Goal: Information Seeking & Learning: Learn about a topic

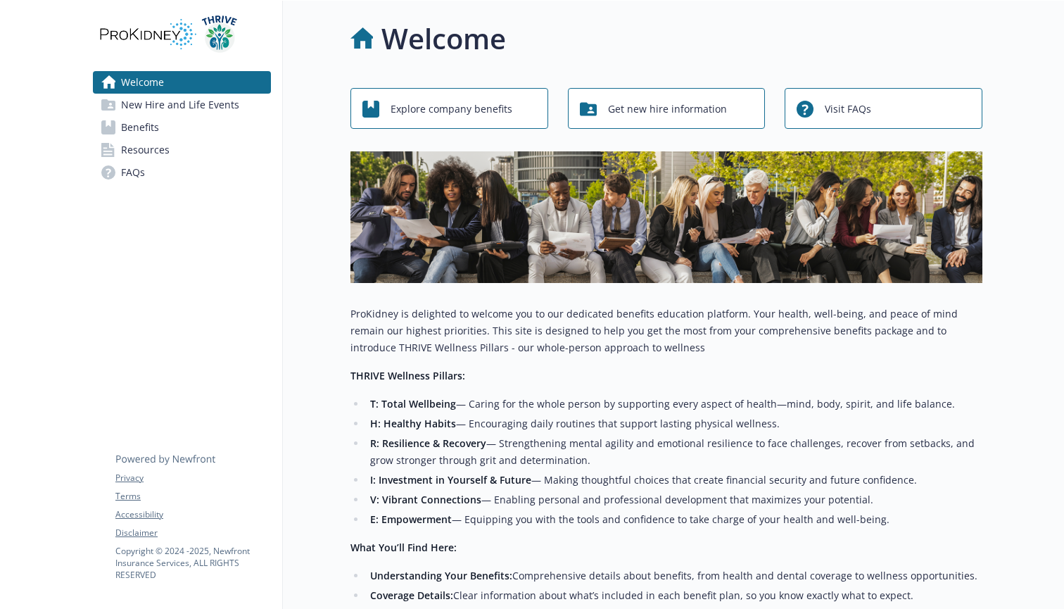
click at [190, 129] on link "Benefits" at bounding box center [182, 127] width 178 height 23
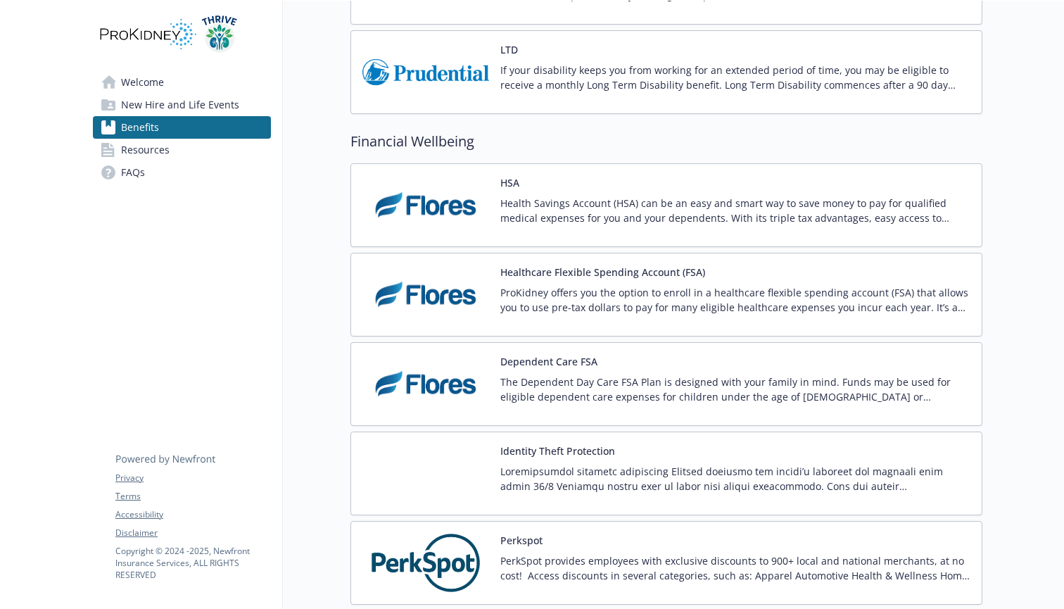
scroll to position [1101, 0]
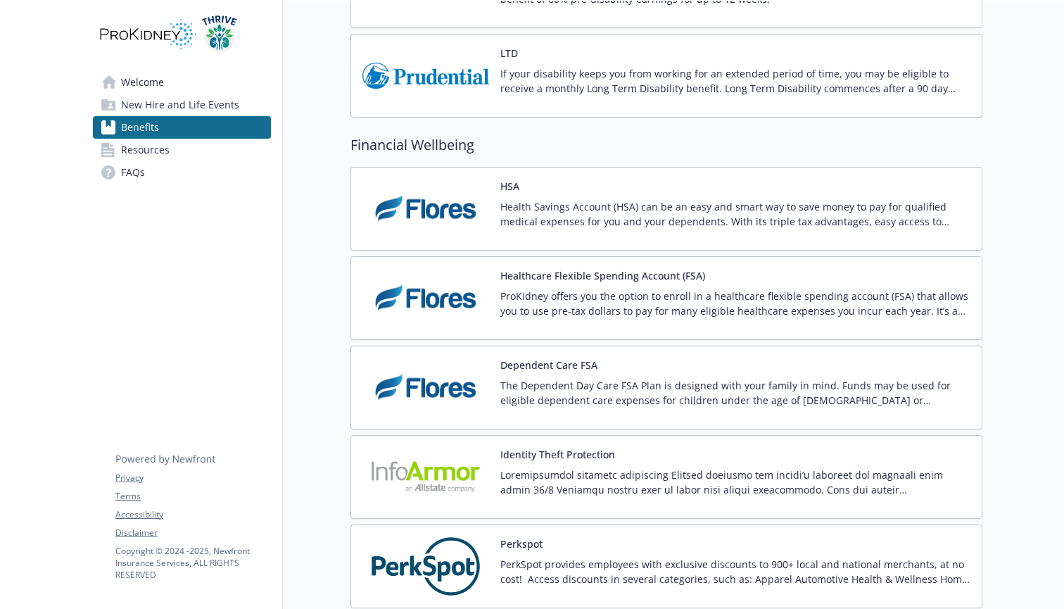
click at [573, 184] on div "HSA Health Savings Account (HSA) can be an easy and smart way to save money to …" at bounding box center [735, 209] width 470 height 60
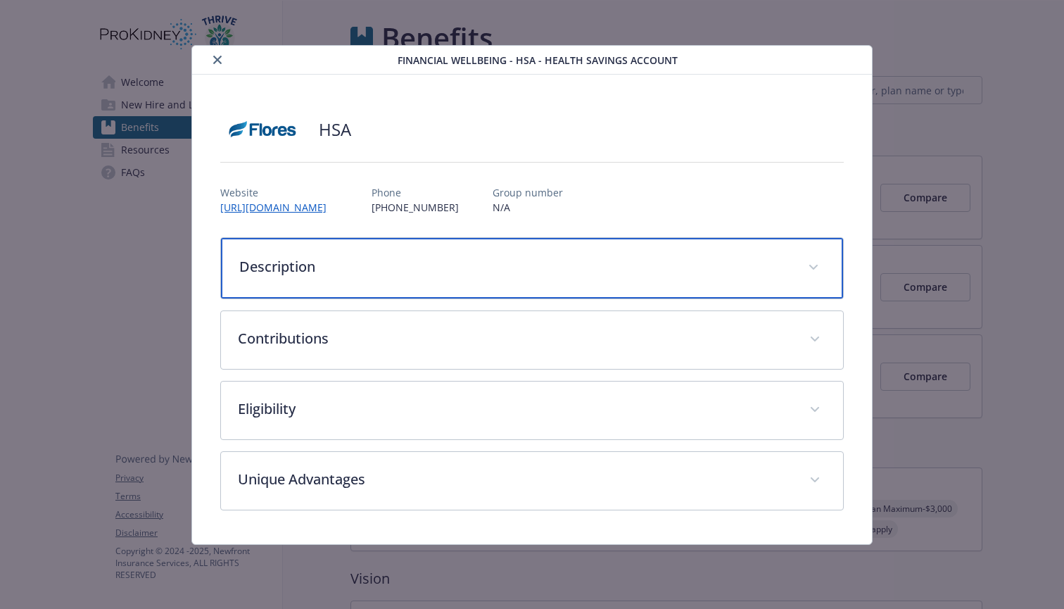
click at [436, 272] on p "Description" at bounding box center [515, 266] width 552 height 21
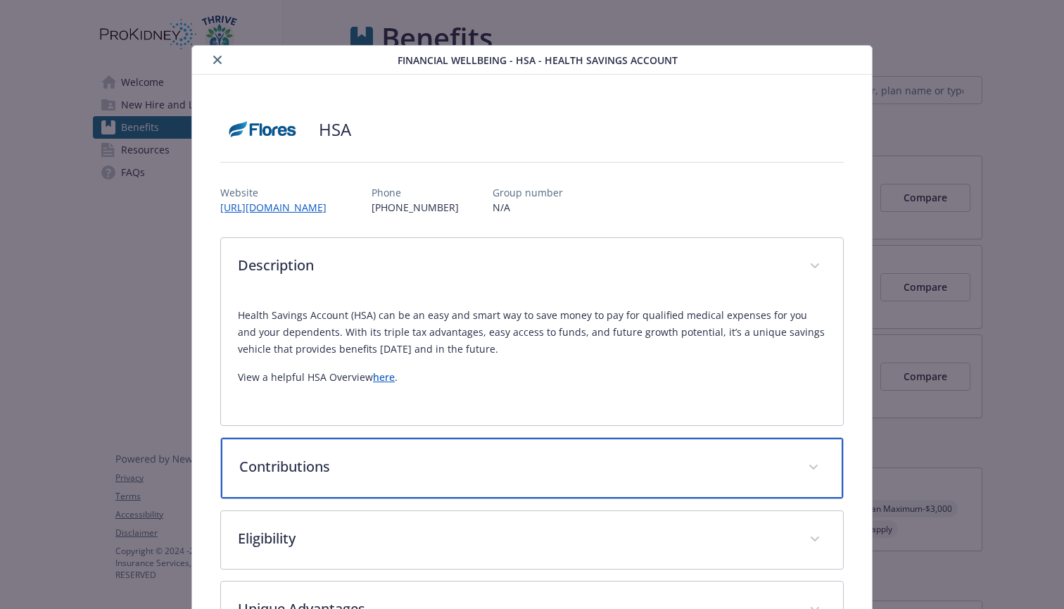
click at [355, 468] on p "Contributions" at bounding box center [515, 466] width 552 height 21
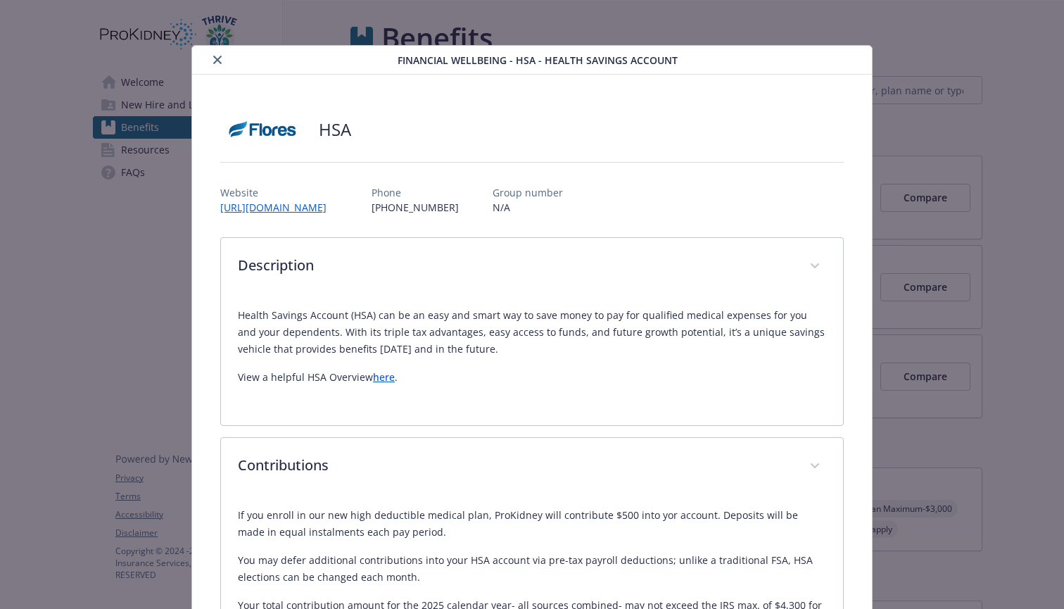
click at [647, 205] on div "Website [URL][DOMAIN_NAME] Phone [PHONE_NUMBER] Group number N/A" at bounding box center [531, 194] width 623 height 41
click at [314, 211] on link "[URL][DOMAIN_NAME]" at bounding box center [279, 207] width 118 height 13
click at [204, 367] on div "HSA Website [URL][DOMAIN_NAME] Phone [PHONE_NUMBER] Group number N/A Descriptio…" at bounding box center [532, 468] width 680 height 787
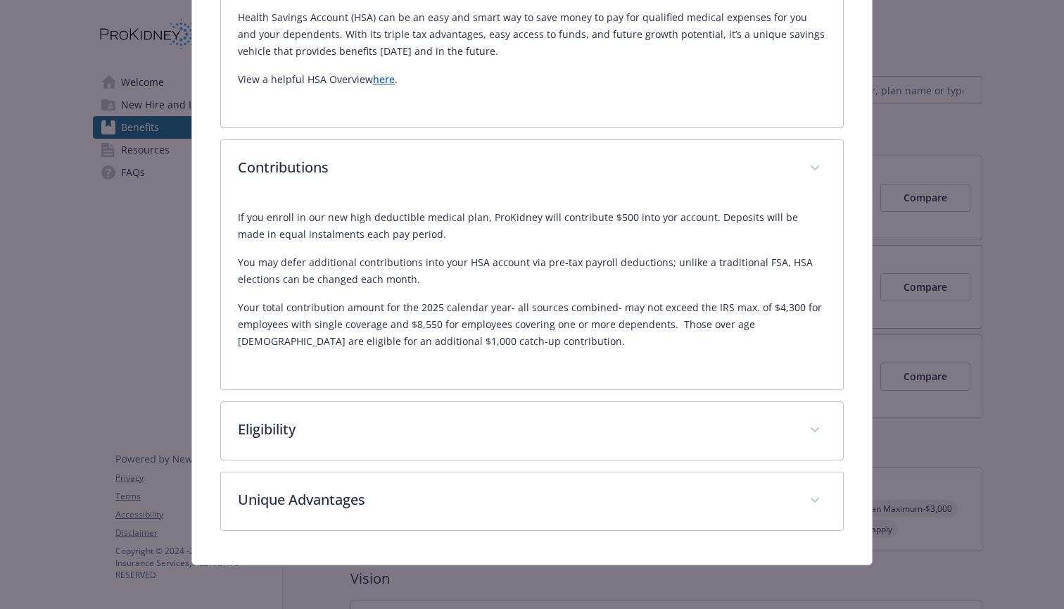
scroll to position [303, 0]
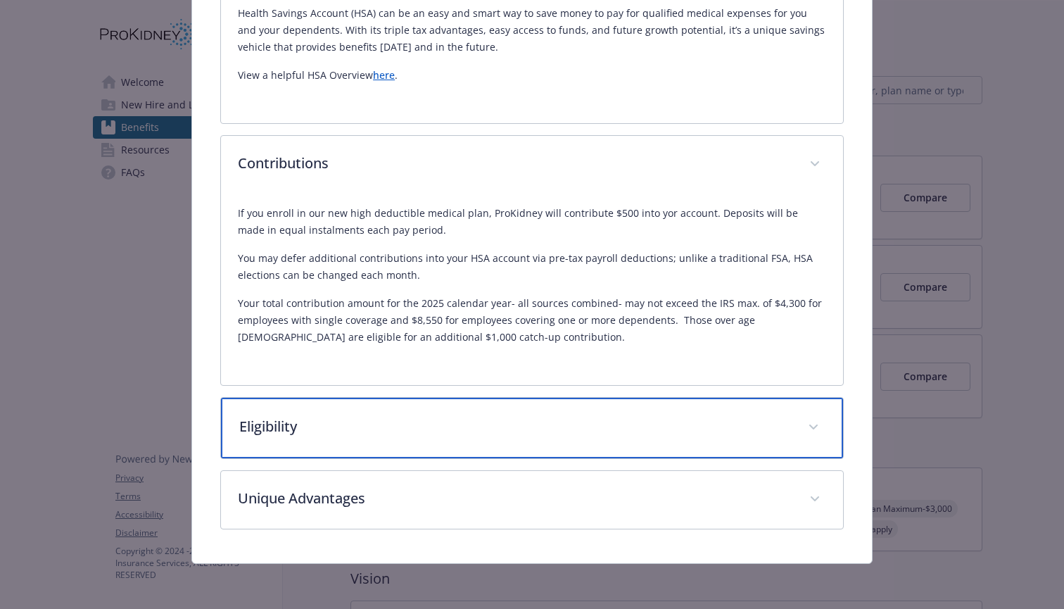
click at [817, 433] on span "details for plan Financial Wellbeing - HSA - Health Savings Account" at bounding box center [813, 427] width 23 height 23
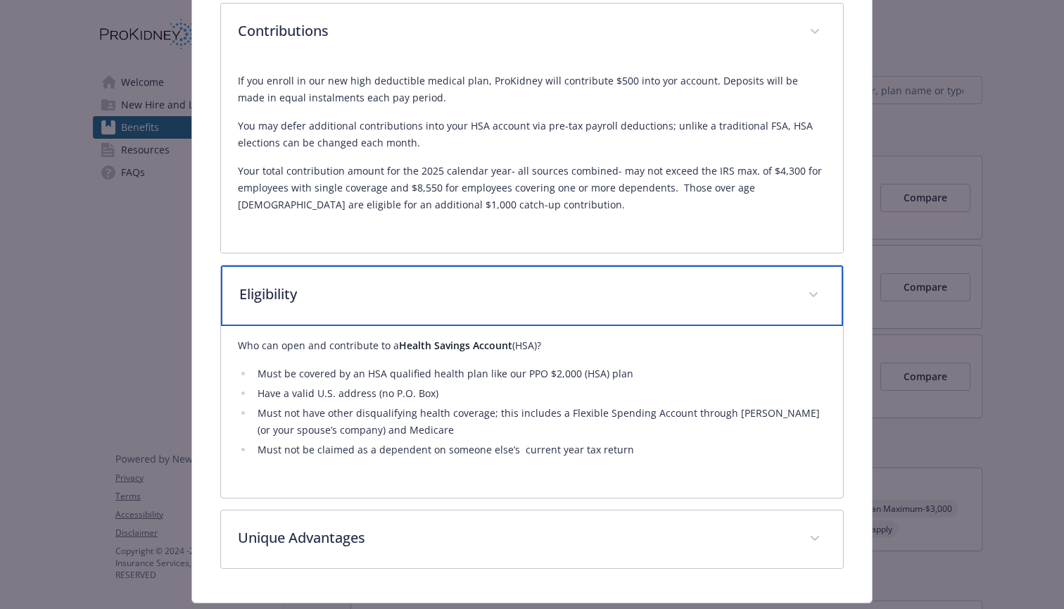
scroll to position [441, 0]
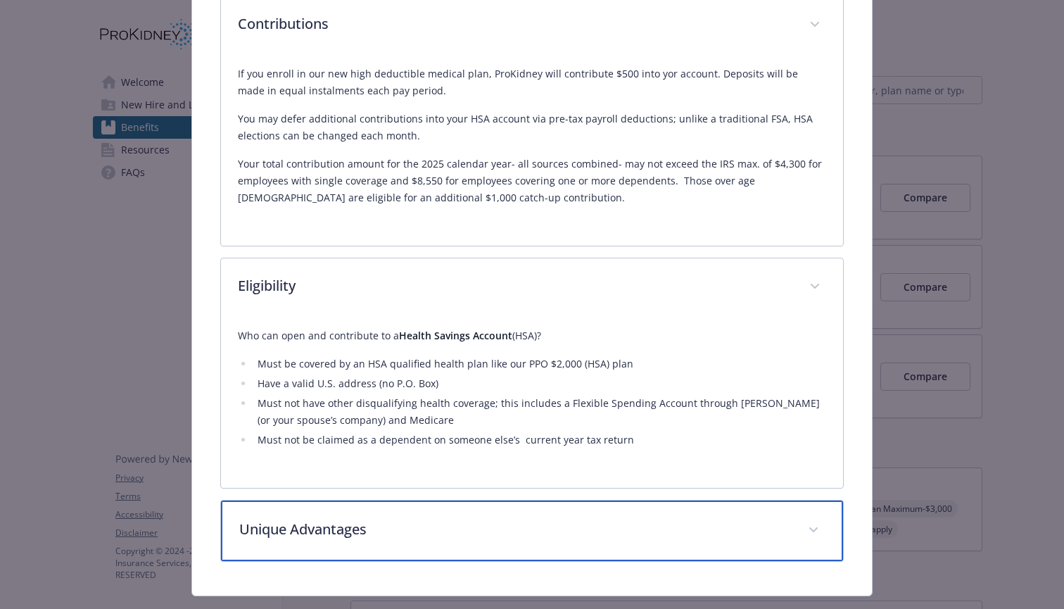
click at [816, 535] on span "details for plan Financial Wellbeing - HSA - Health Savings Account" at bounding box center [813, 530] width 23 height 23
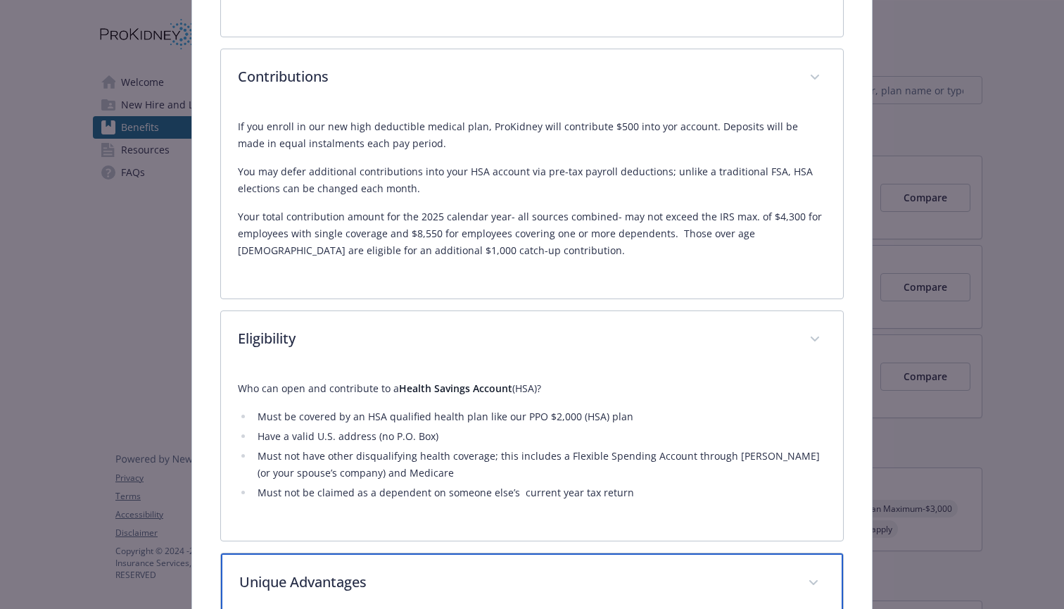
scroll to position [388, 0]
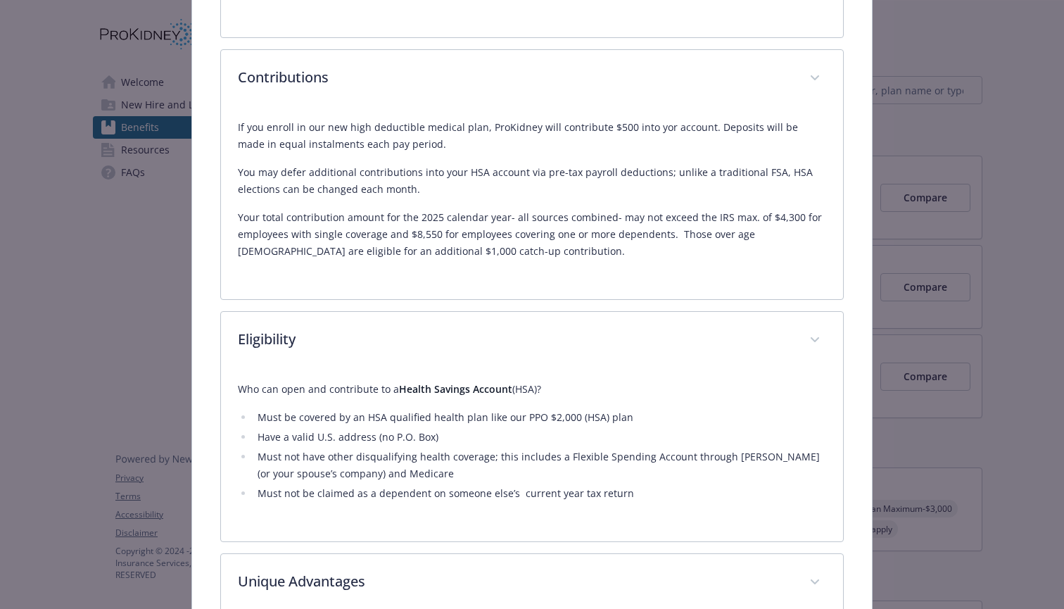
click at [1008, 184] on div "Financial Wellbeing - HSA - Health Savings Account HSA Website [URL][DOMAIN_NAM…" at bounding box center [532, 304] width 1064 height 609
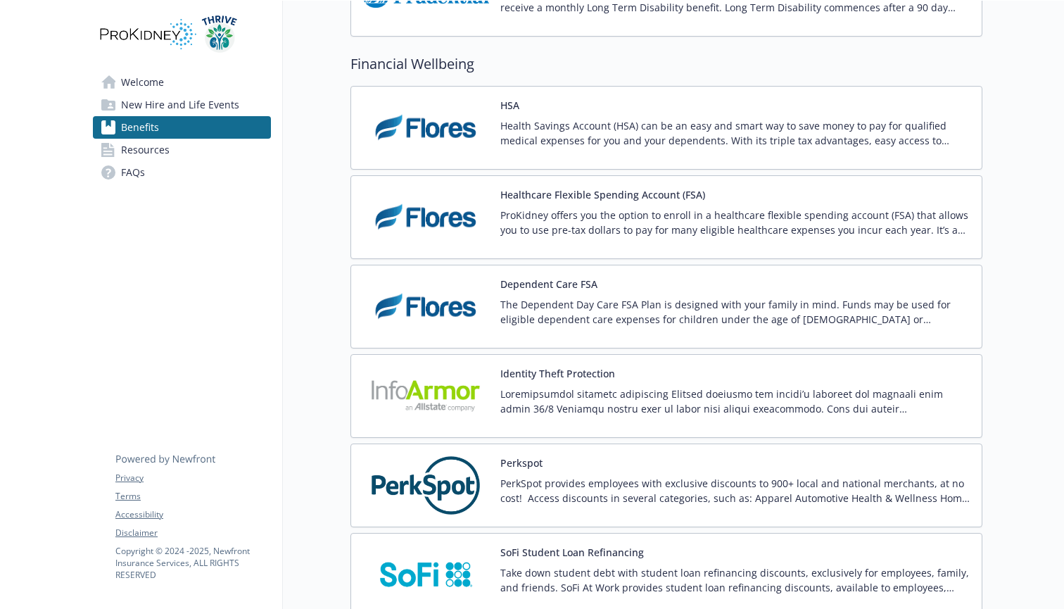
scroll to position [1186, 0]
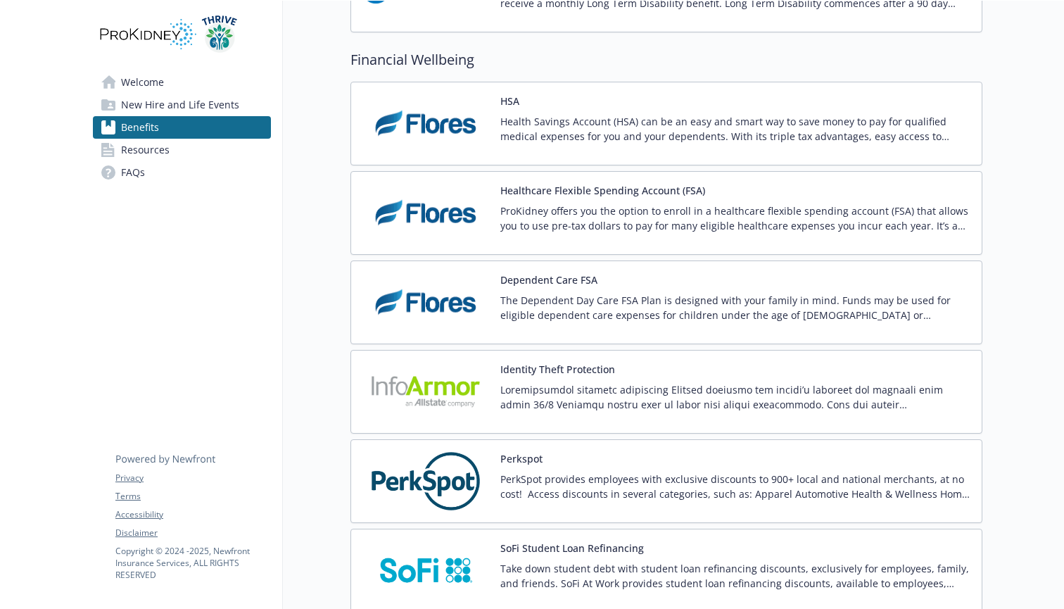
click at [610, 213] on p "ProKidney offers you the option to enroll in a healthcare flexible spending acc…" at bounding box center [735, 218] width 470 height 30
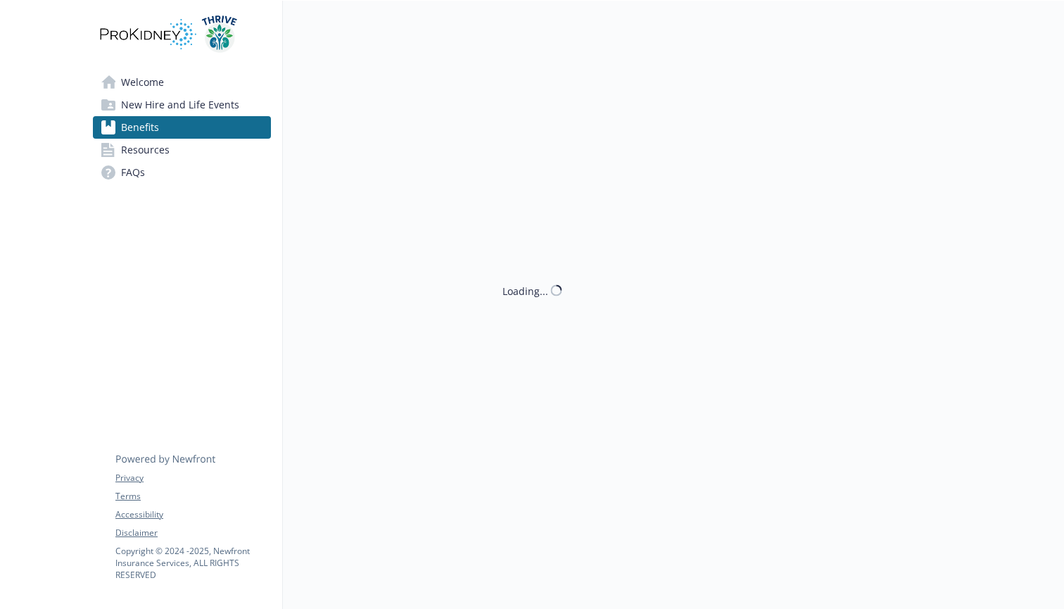
scroll to position [1, 0]
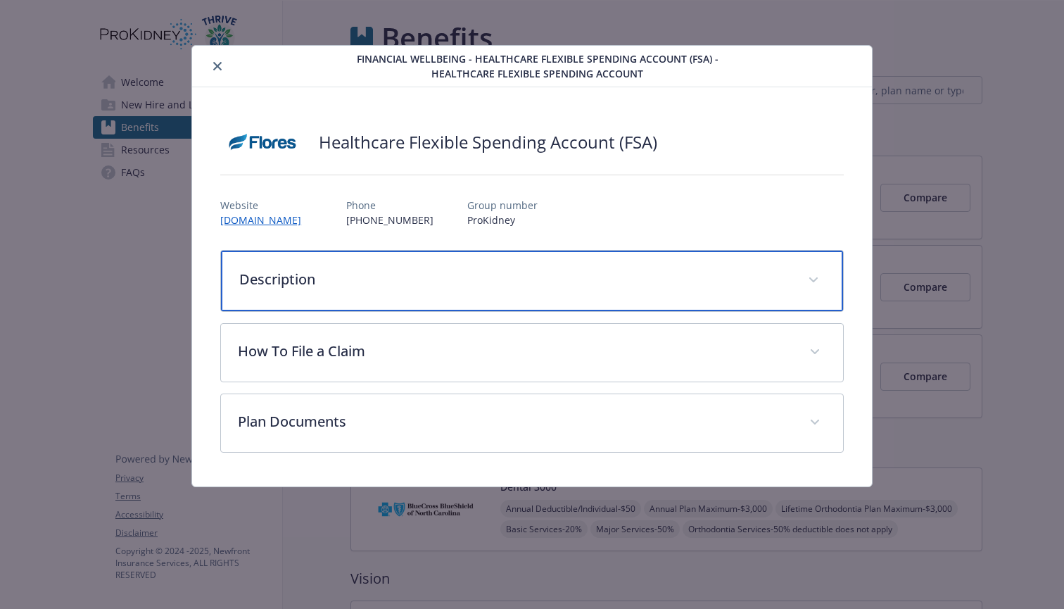
click at [475, 266] on div "Description" at bounding box center [532, 280] width 622 height 61
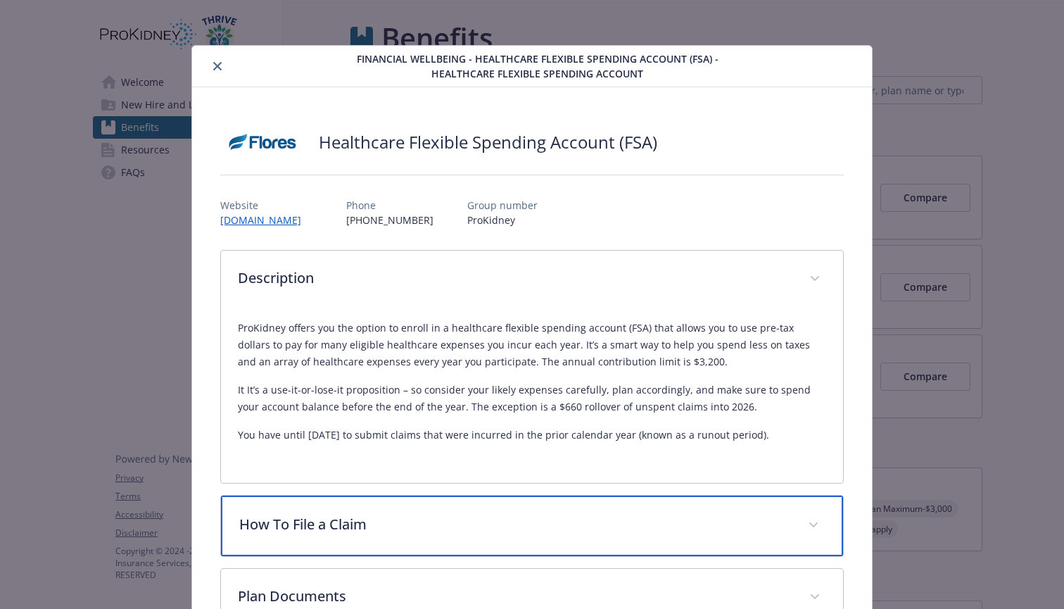
click at [312, 512] on div "How To File a Claim" at bounding box center [532, 525] width 622 height 61
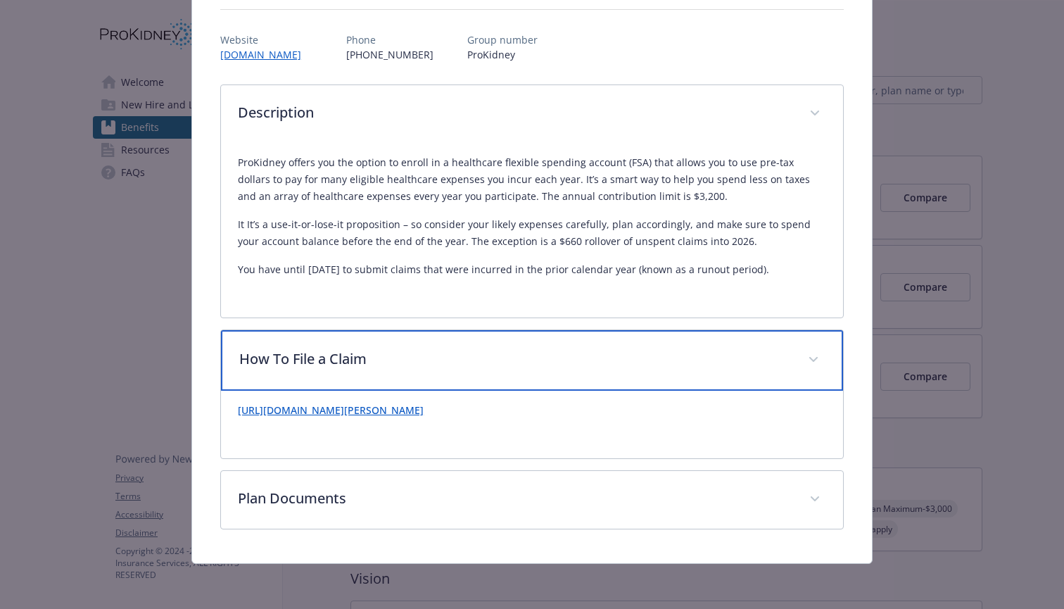
scroll to position [165, 0]
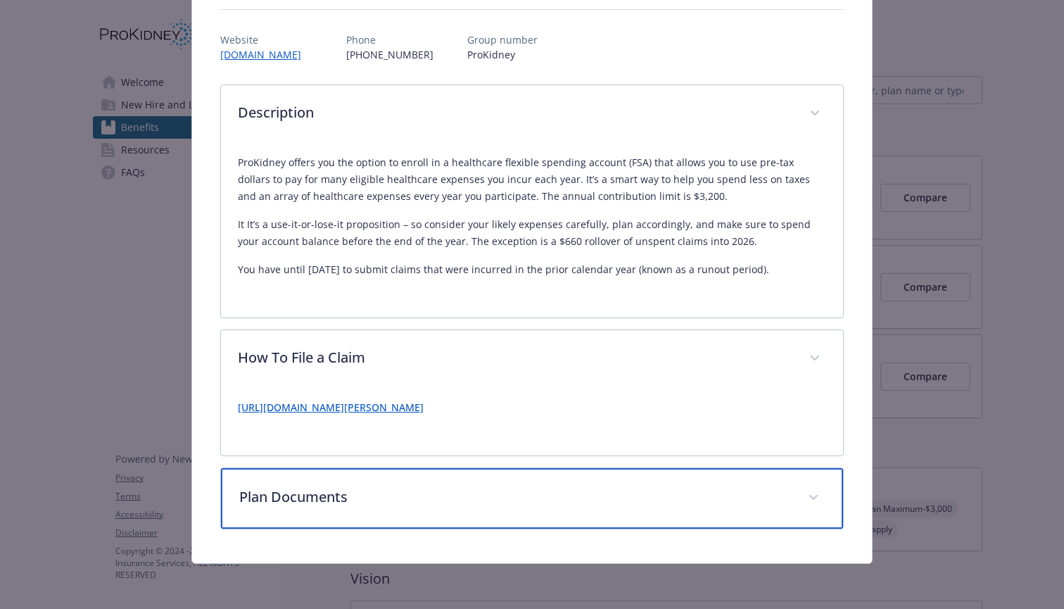
click at [339, 491] on p "Plan Documents" at bounding box center [515, 496] width 552 height 21
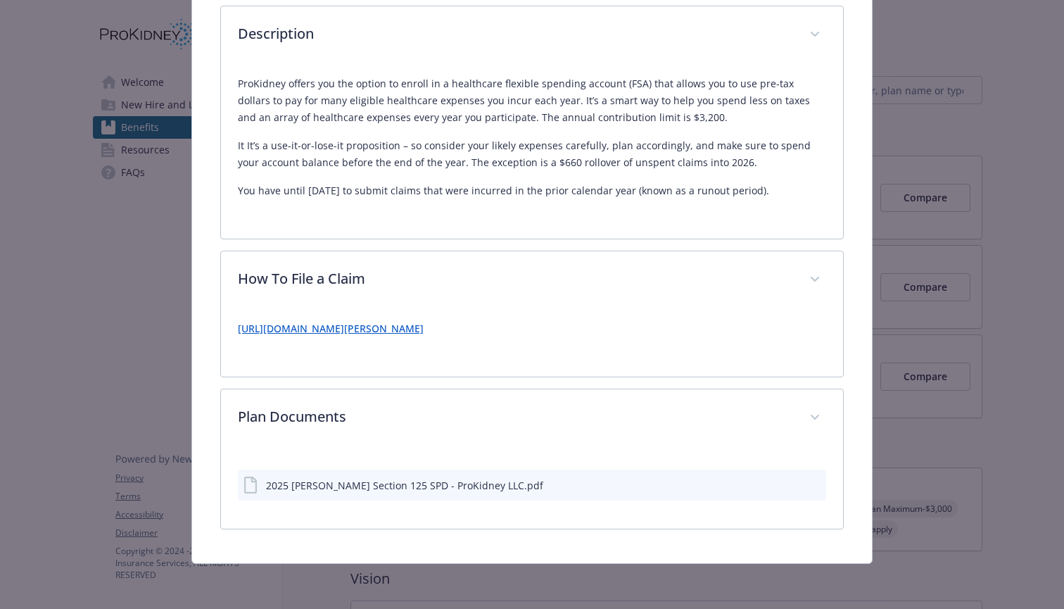
click at [406, 487] on div "2025 [PERSON_NAME] Section 125 SPD - ProKidney LLC.pdf" at bounding box center [404, 485] width 277 height 15
click at [818, 482] on icon "preview file" at bounding box center [814, 484] width 13 height 10
click at [794, 485] on icon "download file" at bounding box center [790, 483] width 11 height 11
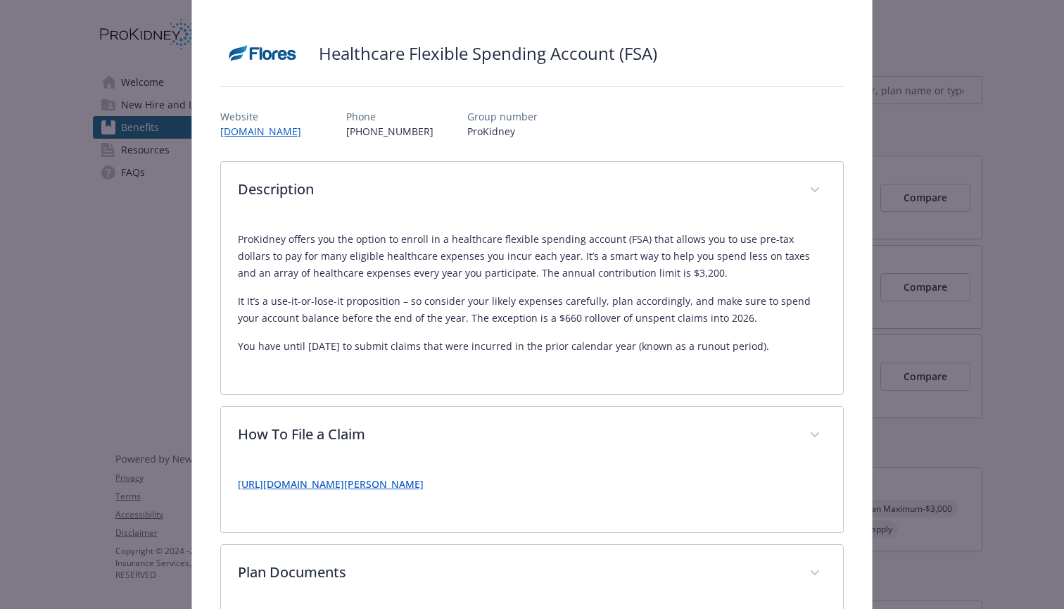
scroll to position [84, 0]
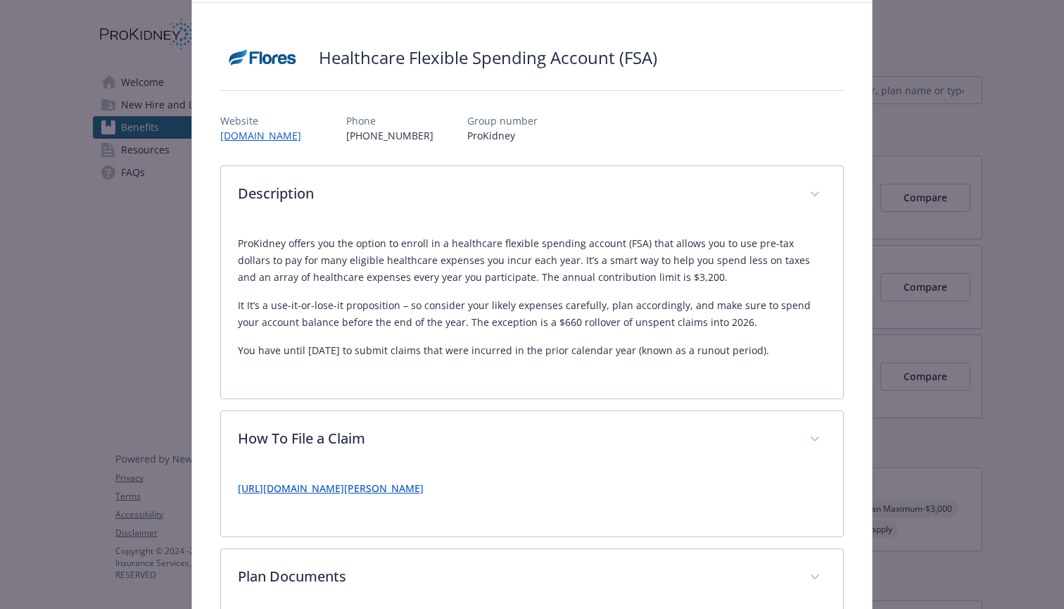
click at [968, 165] on div "Financial Wellbeing - Healthcare Flexible Spending Account (FSA) - Healthcare F…" at bounding box center [532, 304] width 1064 height 609
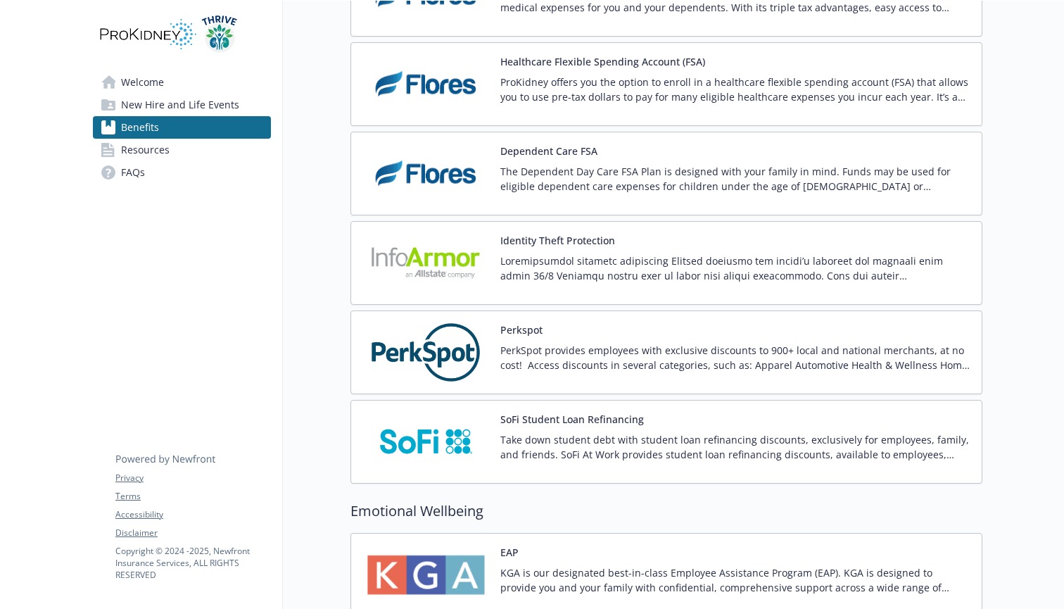
scroll to position [1323, 0]
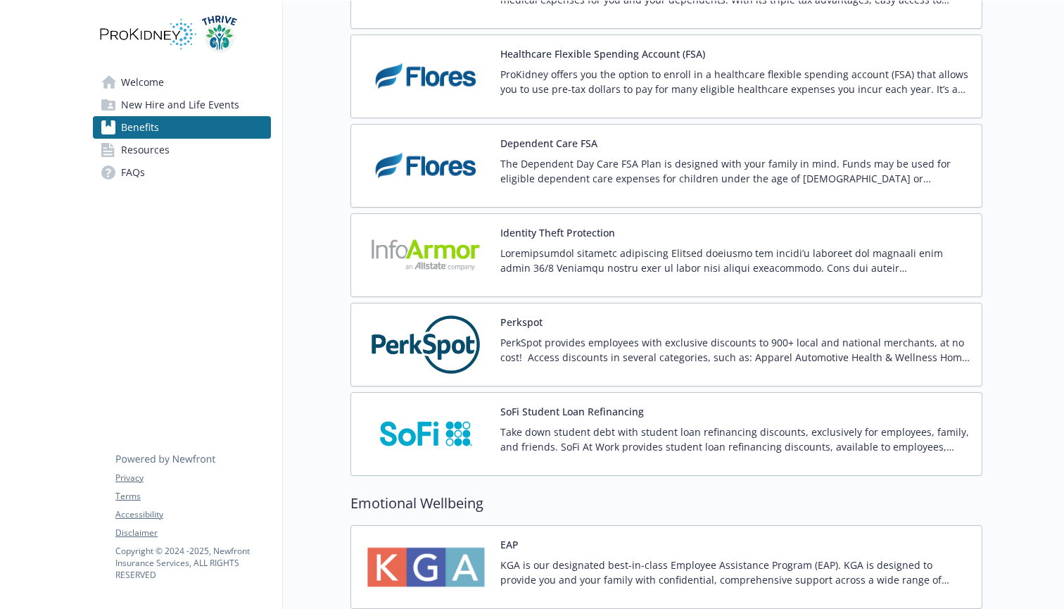
click at [585, 177] on p "The Dependent Day Care FSA Plan is designed with your family in mind. Funds may…" at bounding box center [735, 171] width 470 height 30
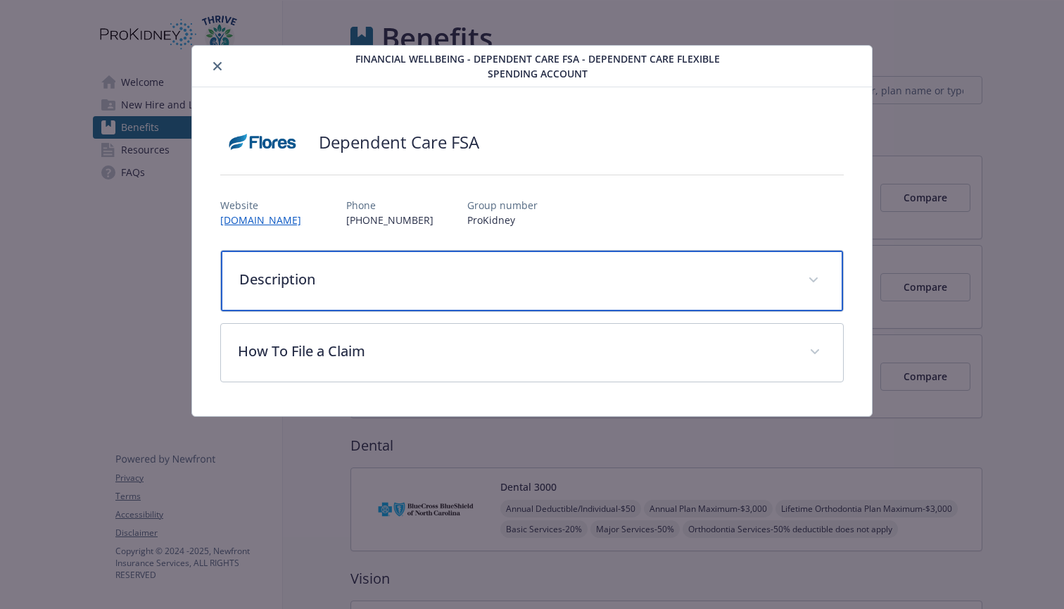
click at [483, 261] on div "Description" at bounding box center [532, 280] width 622 height 61
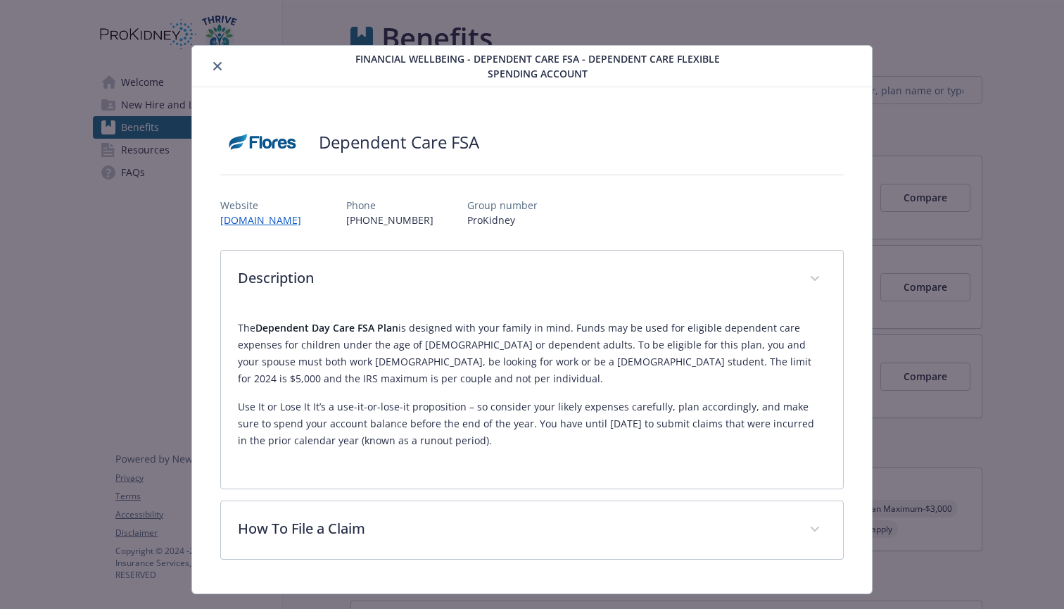
click at [983, 274] on div "Financial Wellbeing - Dependent Care FSA - Dependent Care Flexible Spending Acc…" at bounding box center [532, 304] width 1064 height 609
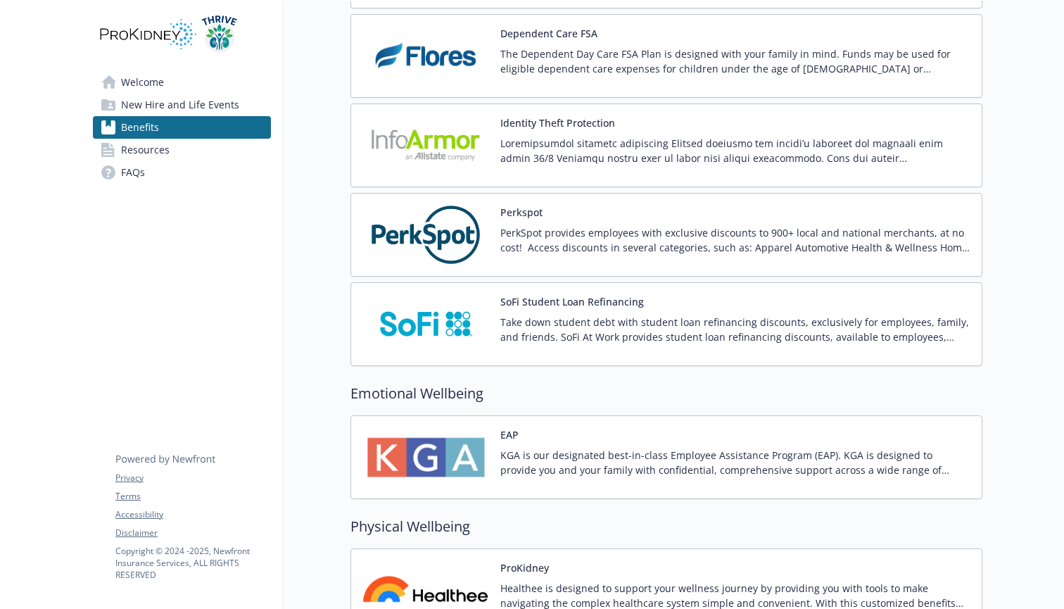
scroll to position [1454, 0]
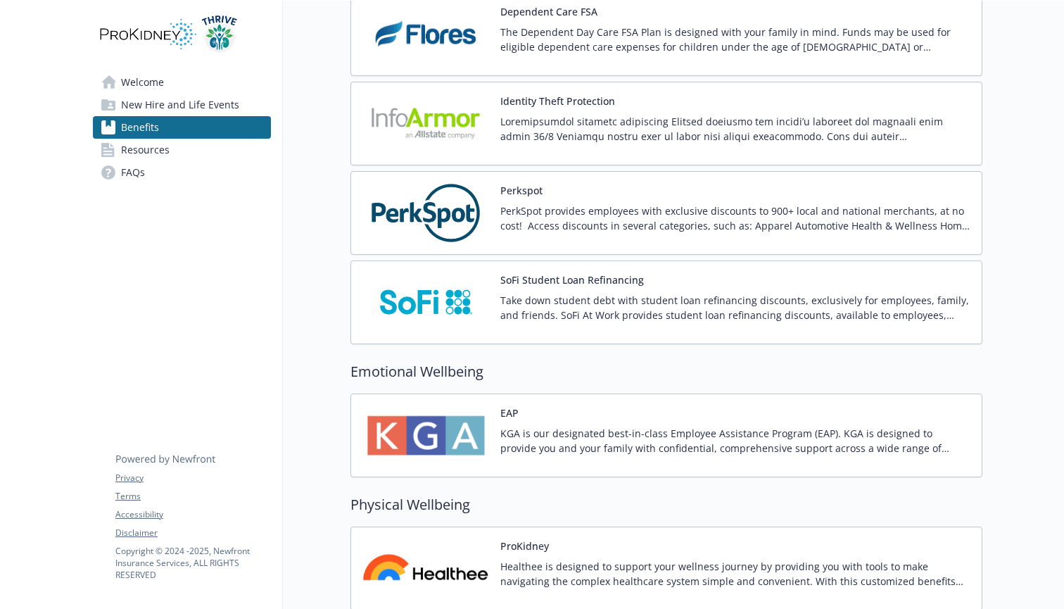
click at [567, 287] on div "SoFi Student Loan Refinancing Take down student debt with student loan refinanc…" at bounding box center [735, 302] width 470 height 60
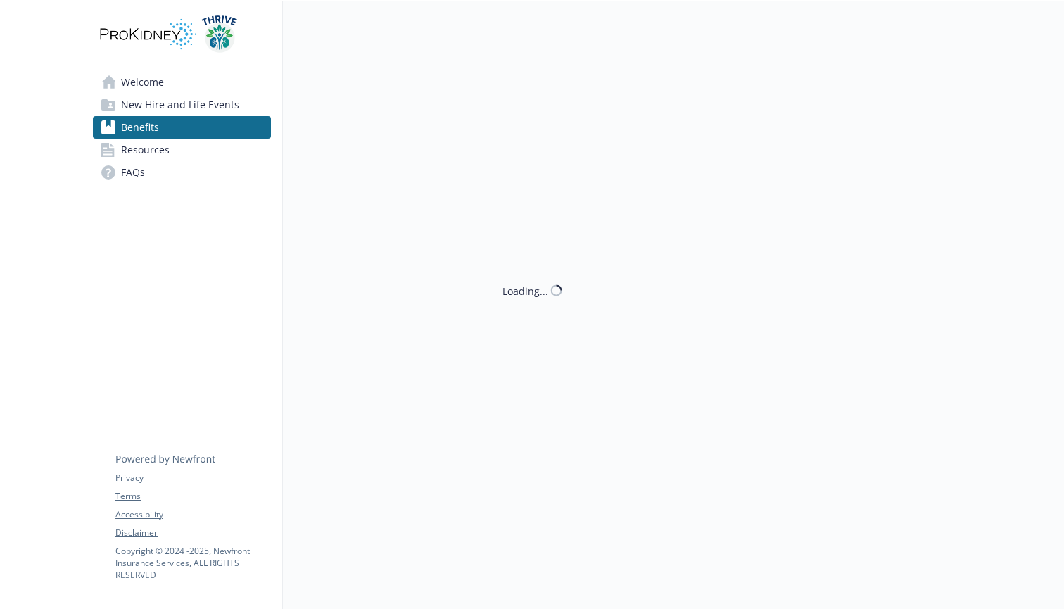
scroll to position [1, 0]
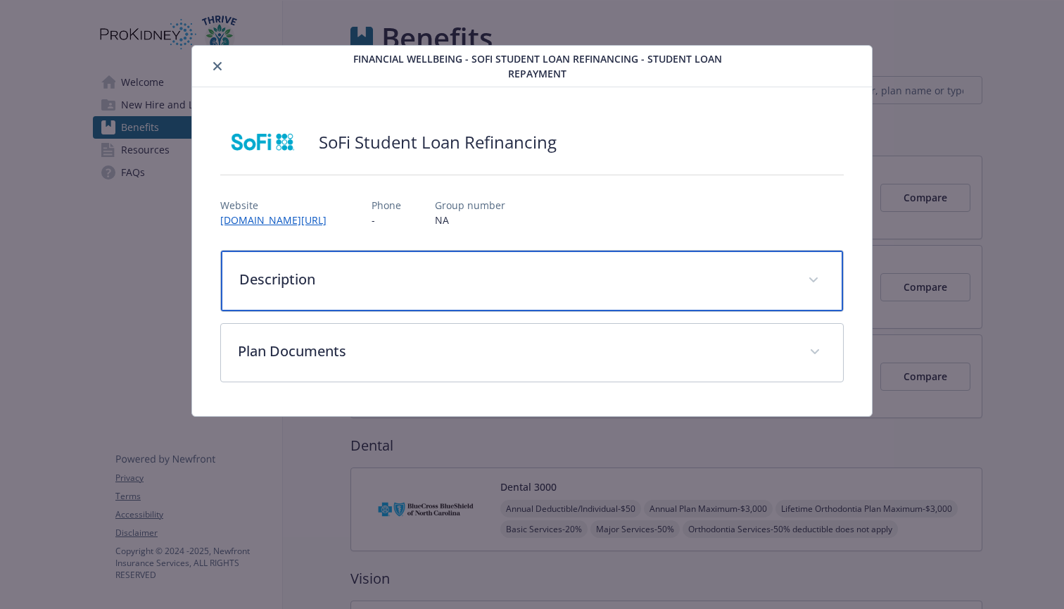
click at [557, 281] on p "Description" at bounding box center [515, 279] width 552 height 21
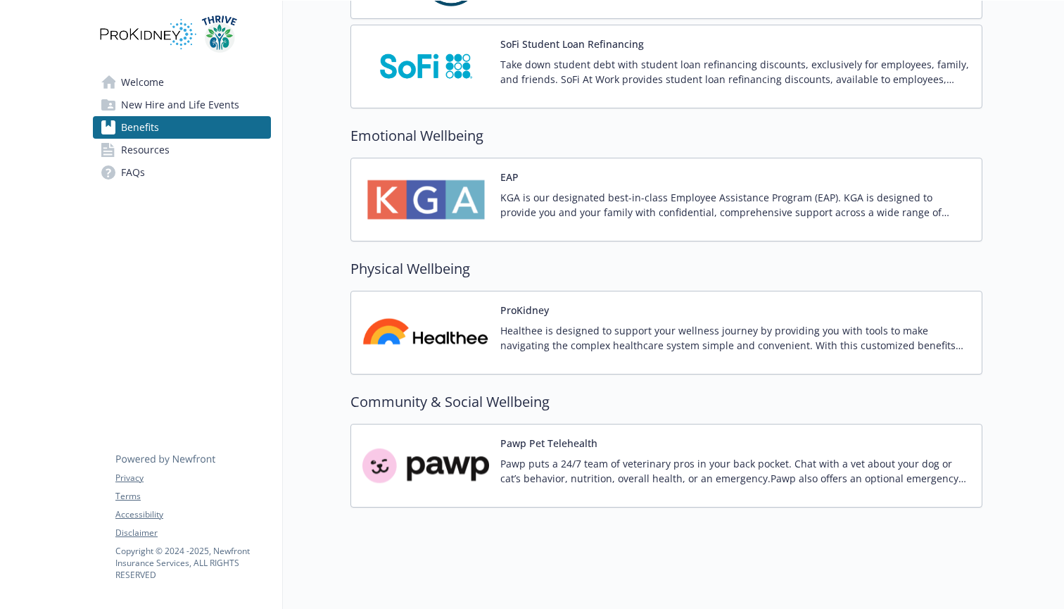
scroll to position [1690, 0]
click at [500, 173] on div "EAP KGA is our designated best-in-class Employee Assistance Program (EAP). KGA …" at bounding box center [666, 200] width 608 height 60
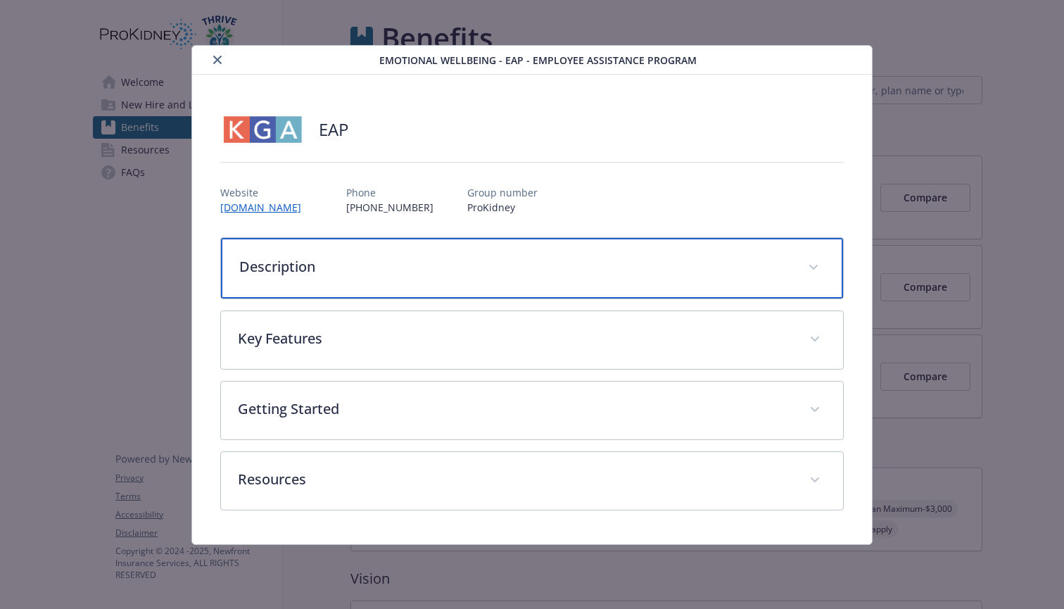
click at [358, 285] on div "Description" at bounding box center [532, 268] width 622 height 61
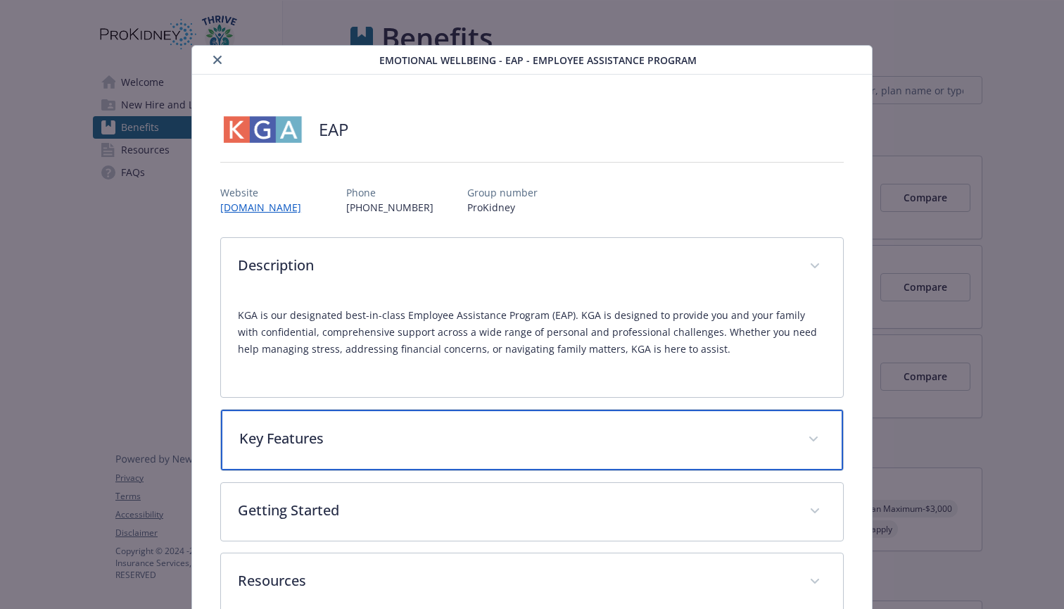
click at [331, 419] on div "Key Features" at bounding box center [532, 439] width 622 height 61
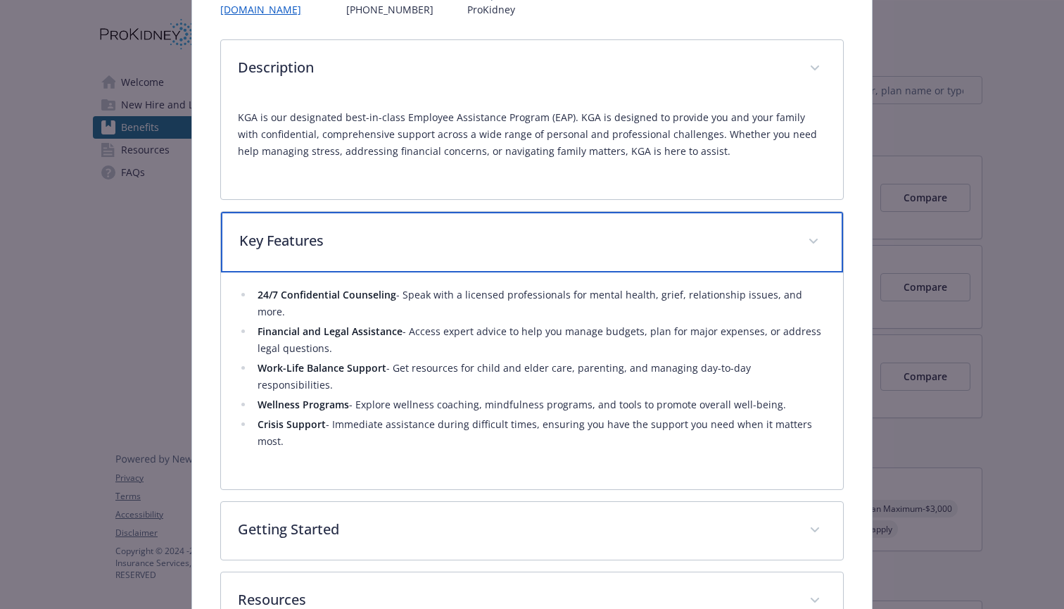
scroll to position [211, 0]
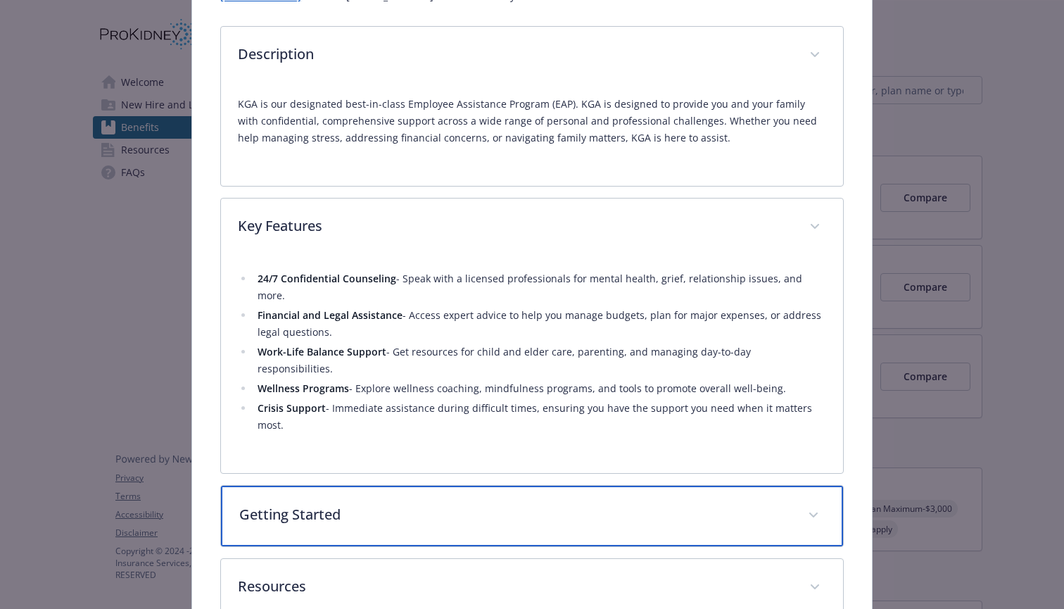
click at [340, 485] on div "Getting Started" at bounding box center [532, 515] width 622 height 61
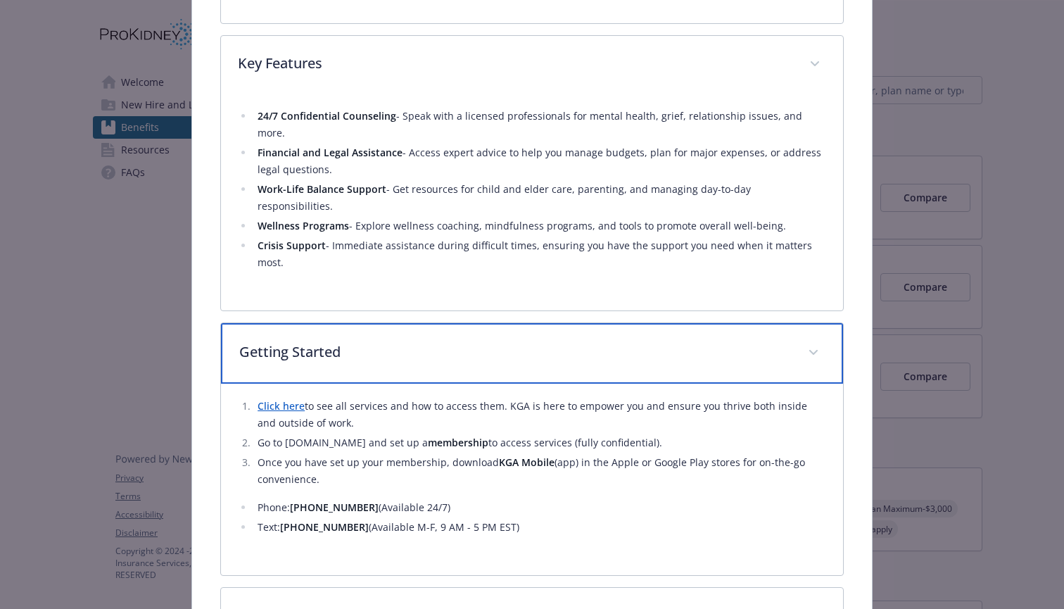
scroll to position [376, 0]
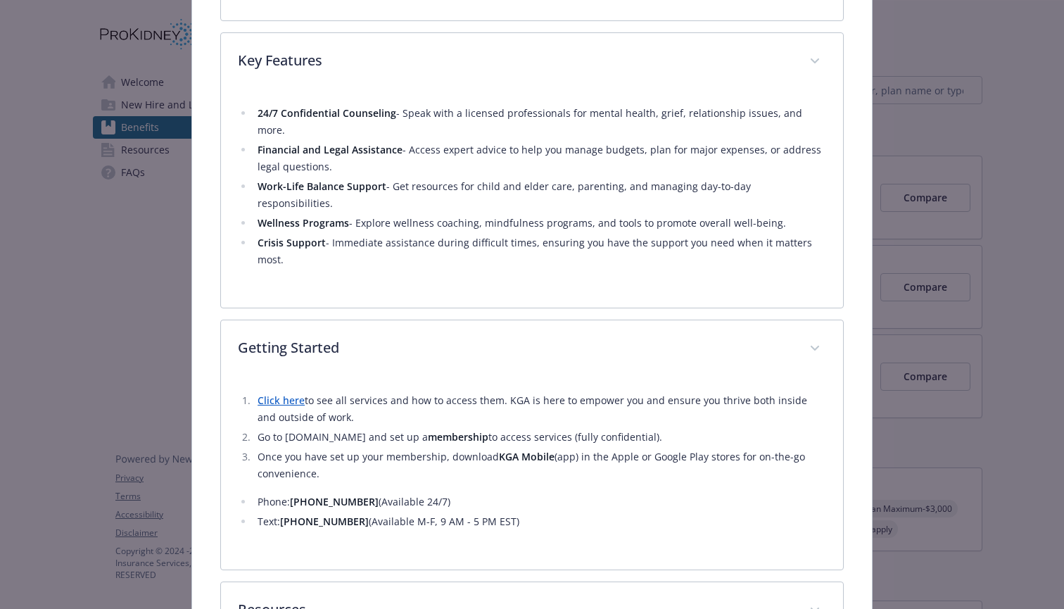
click at [300, 393] on link "Click here" at bounding box center [281, 399] width 47 height 13
click at [442, 153] on li "Financial and Legal Assistance - Access expert advice to help you manage budget…" at bounding box center [539, 158] width 573 height 34
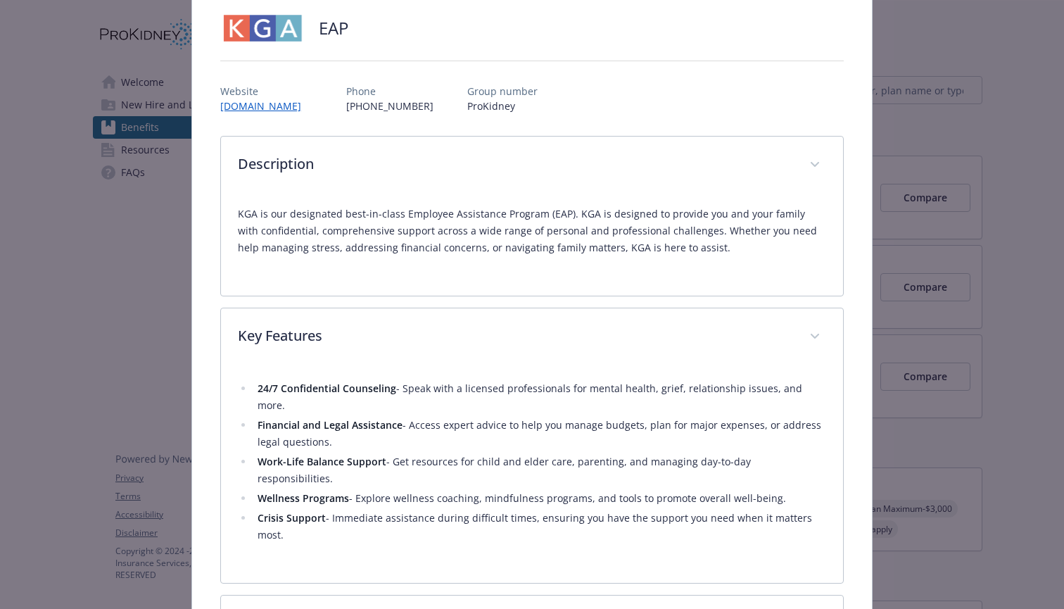
scroll to position [88, 0]
